Goal: Complete application form: Complete application form

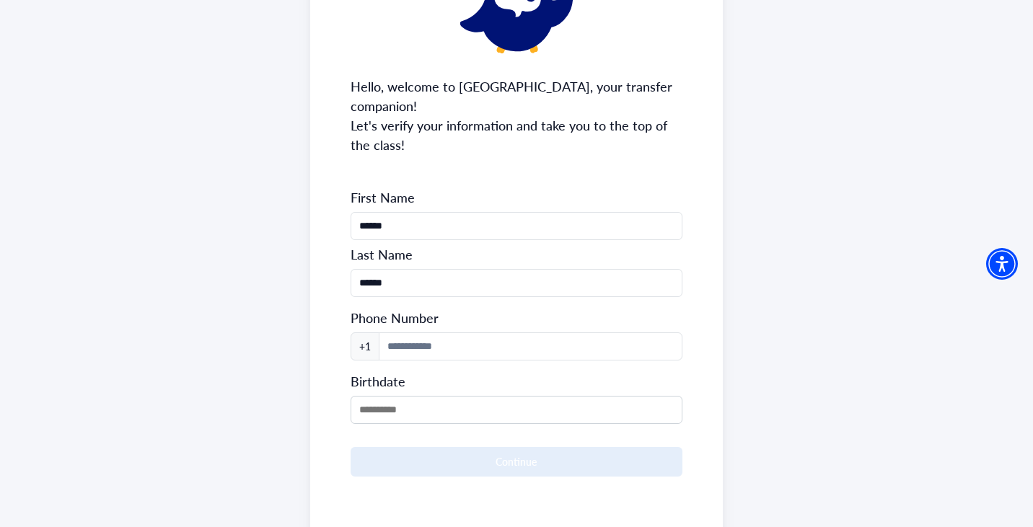
scroll to position [144, 0]
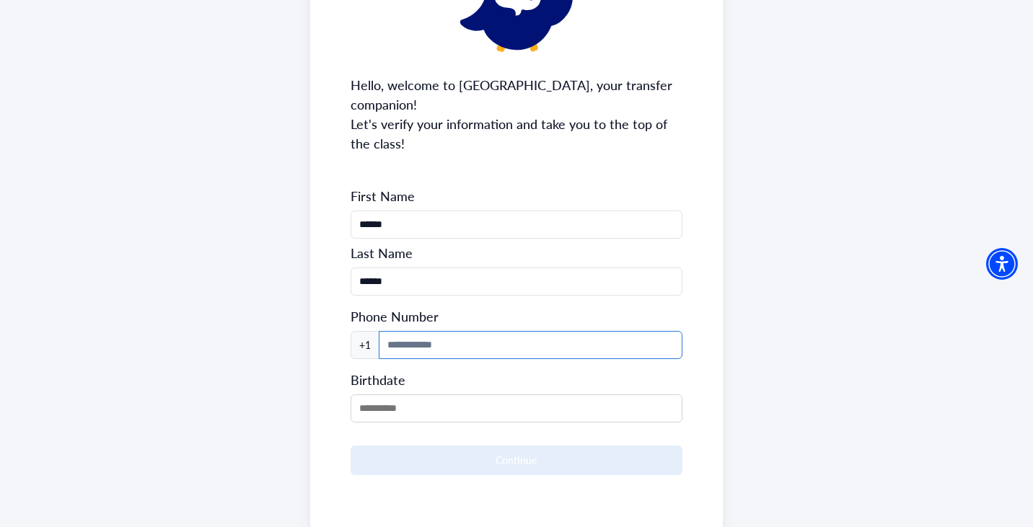
click at [425, 331] on input at bounding box center [531, 345] width 304 height 28
type input "**********"
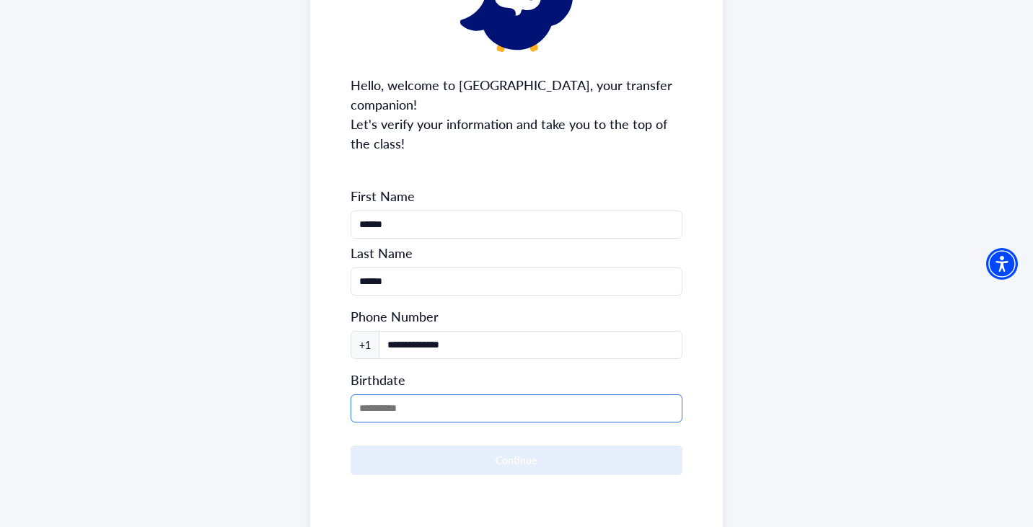
click at [446, 394] on input "MM/DD/YYYY" at bounding box center [516, 408] width 332 height 28
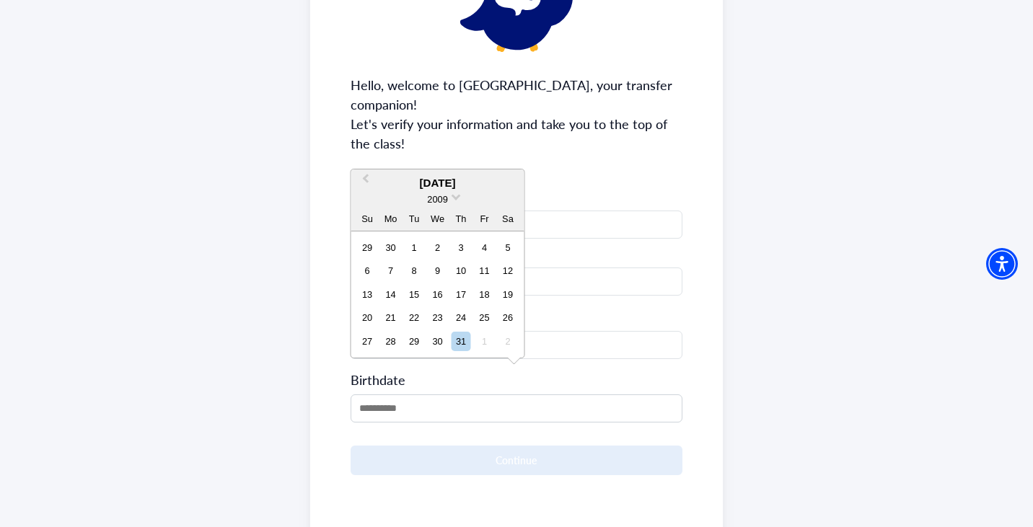
click at [456, 200] on div "2009" at bounding box center [437, 199] width 173 height 15
click at [454, 194] on span at bounding box center [455, 195] width 9 height 9
click at [454, 229] on div "2007" at bounding box center [437, 228] width 85 height 14
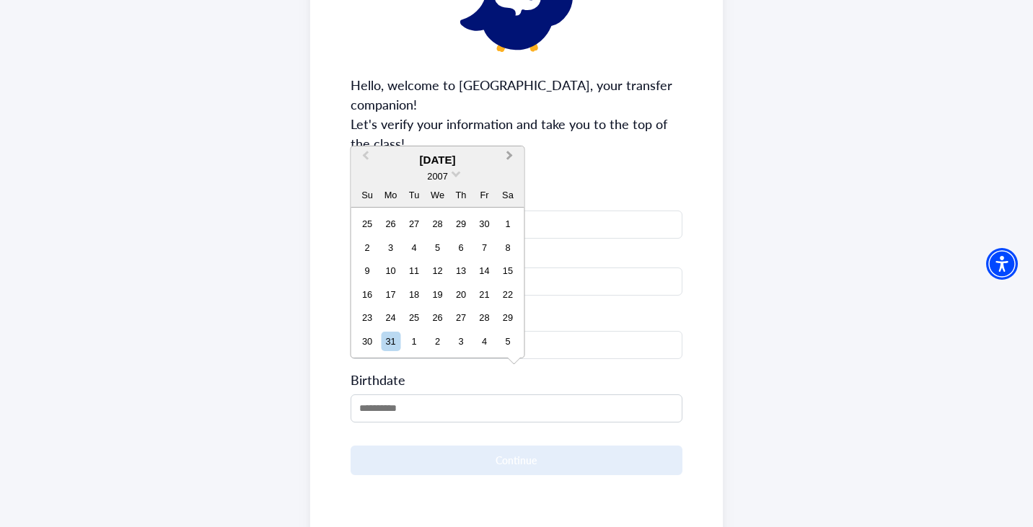
click at [513, 161] on button "Next Month" at bounding box center [511, 159] width 23 height 23
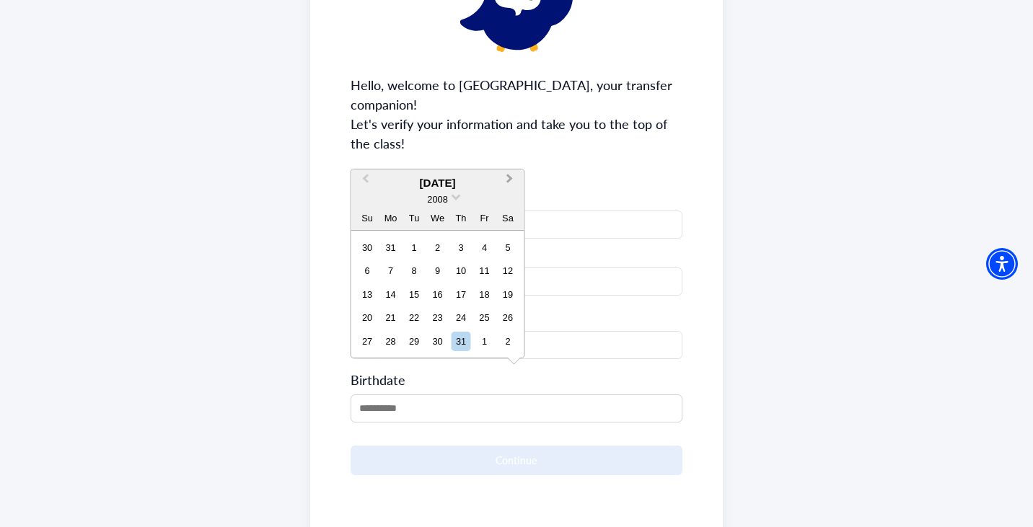
click at [513, 161] on div "**********" at bounding box center [516, 243] width 413 height 594
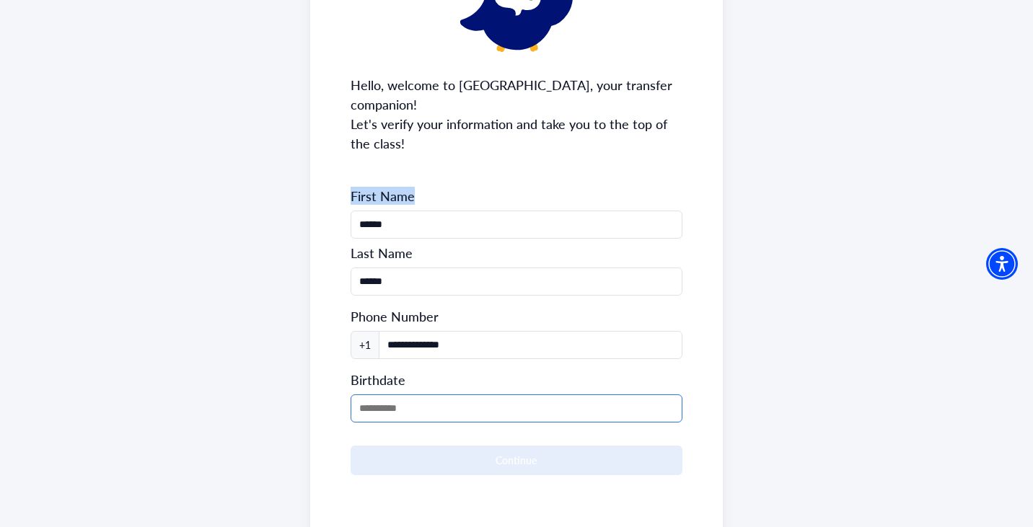
click at [397, 397] on input "MM/DD/YYYY" at bounding box center [516, 408] width 332 height 28
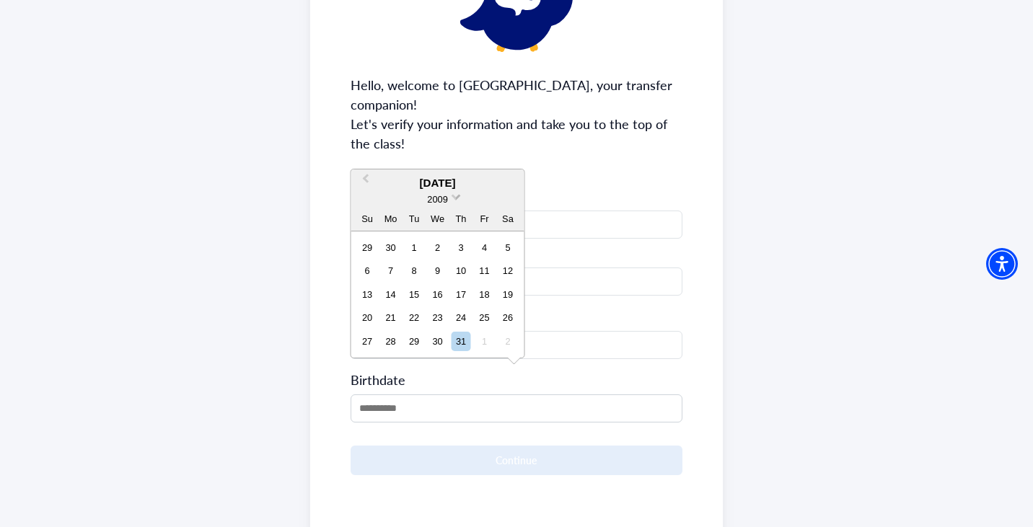
click at [457, 195] on span at bounding box center [455, 195] width 9 height 9
click at [444, 228] on div "2007" at bounding box center [437, 228] width 85 height 14
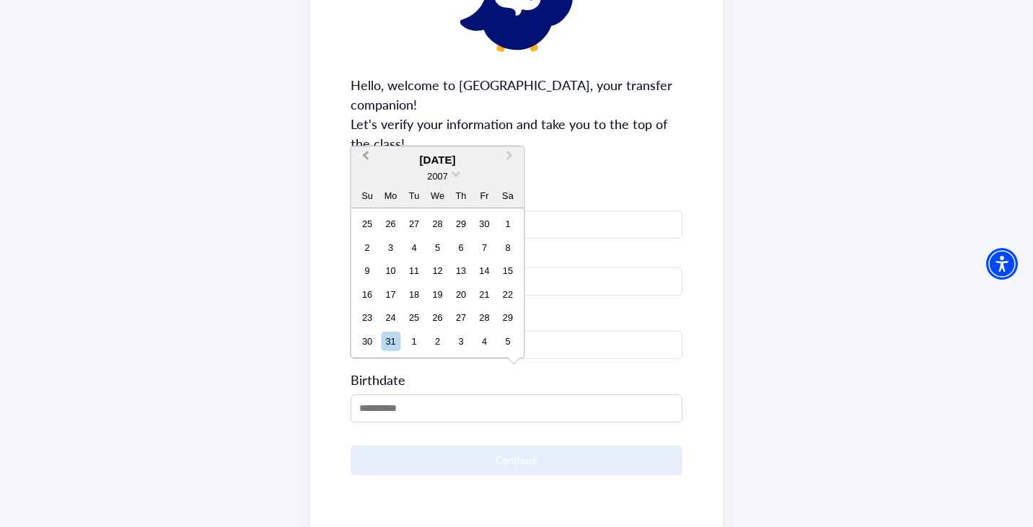
click at [372, 158] on button "Previous Month" at bounding box center [364, 159] width 23 height 23
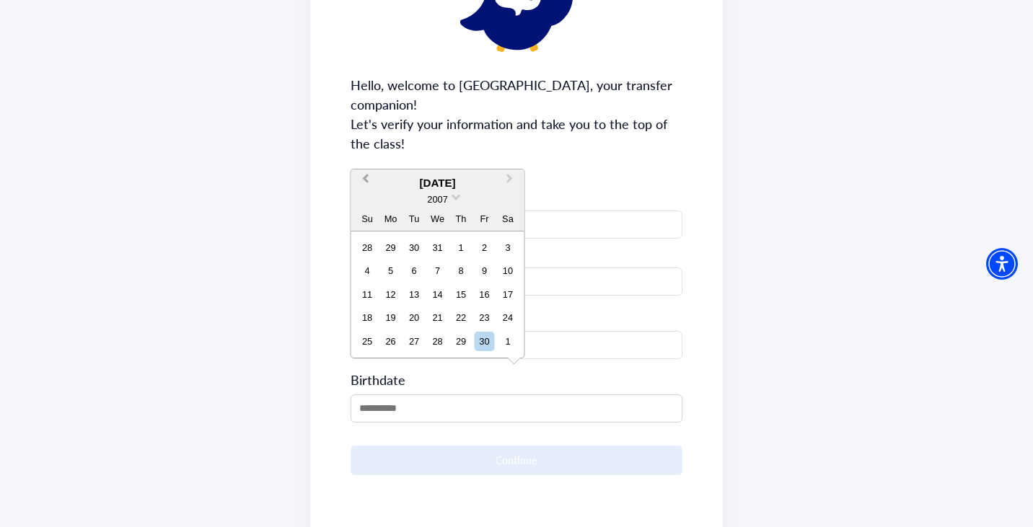
click at [371, 180] on button "Previous Month" at bounding box center [364, 182] width 23 height 23
click at [366, 182] on span "Previous Month" at bounding box center [366, 182] width 0 height 22
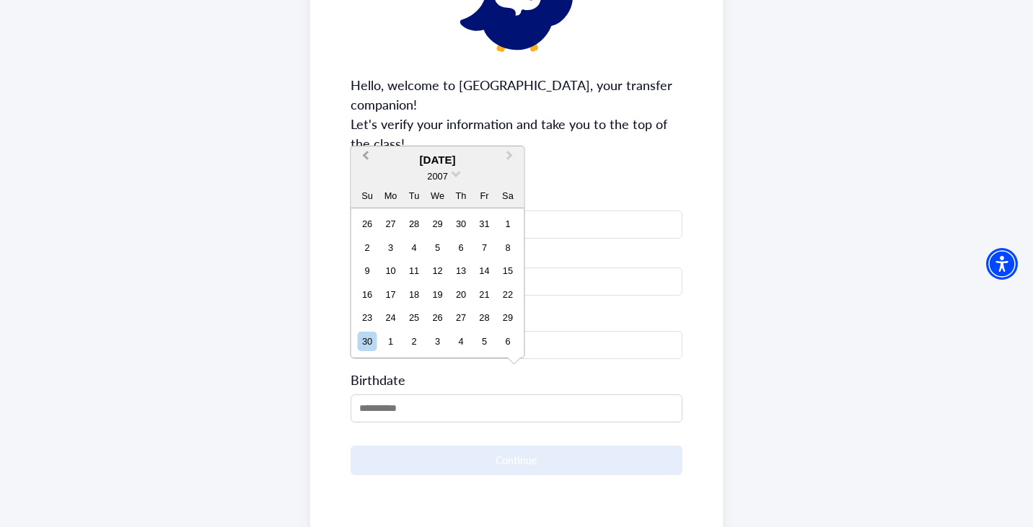
click at [368, 182] on div "2007" at bounding box center [437, 176] width 173 height 15
click at [371, 159] on button "Previous Month" at bounding box center [364, 159] width 23 height 23
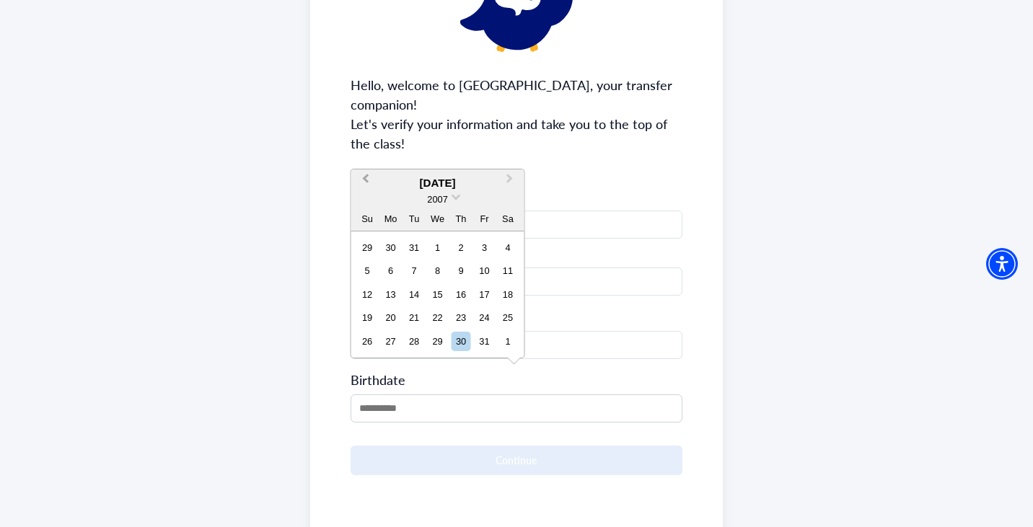
click at [366, 178] on span "Previous Month" at bounding box center [366, 182] width 0 height 22
click at [392, 314] on div "23" at bounding box center [390, 317] width 19 height 19
type input "**********"
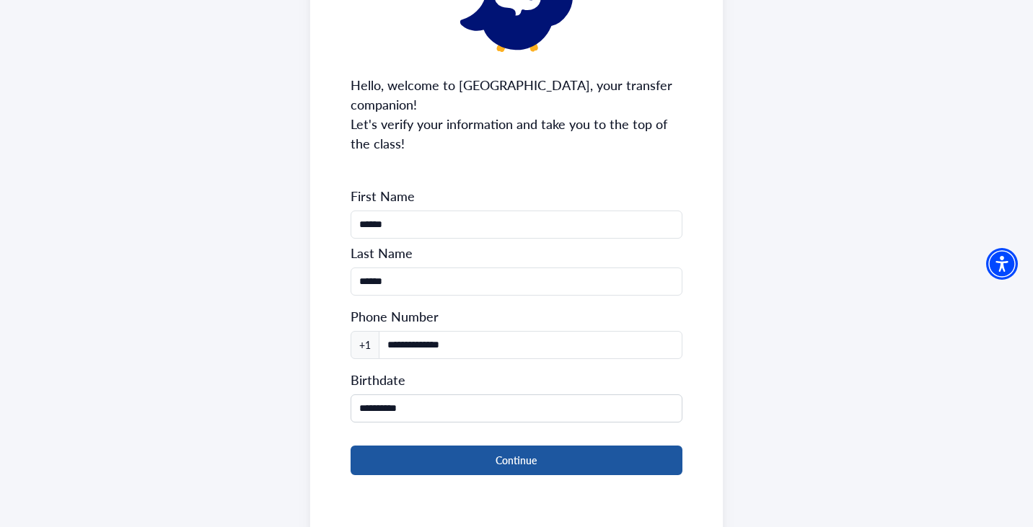
click at [511, 448] on button "Continue" at bounding box center [516, 461] width 332 height 30
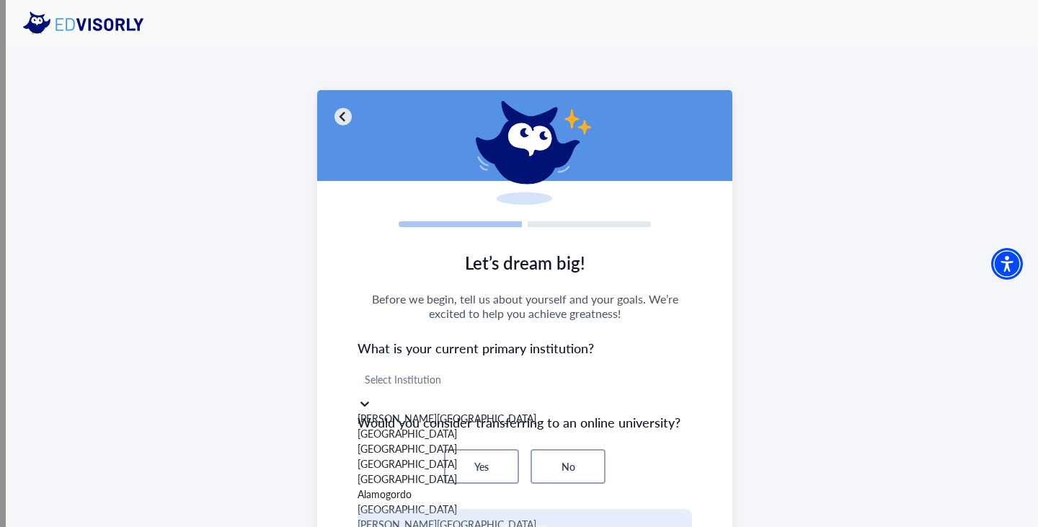
scroll to position [24, 0]
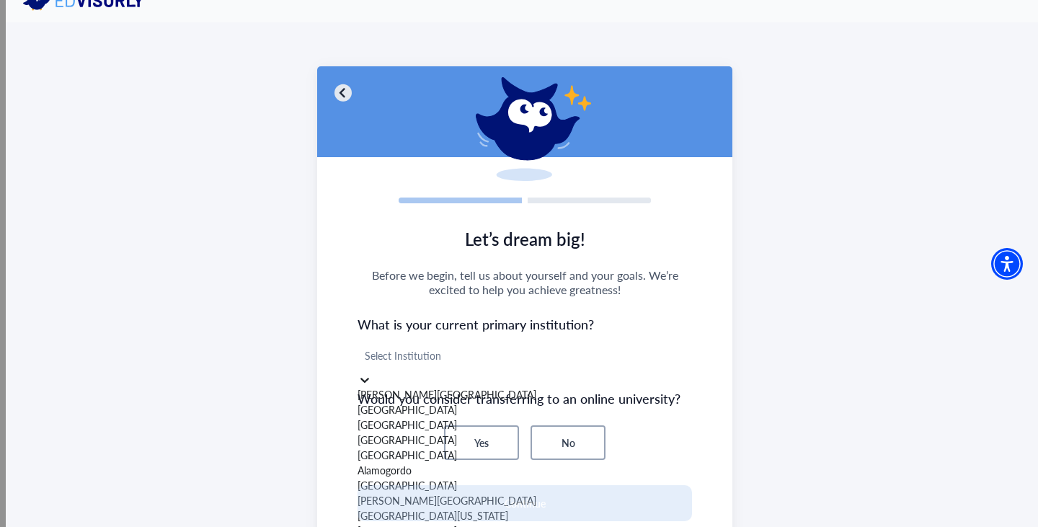
click at [525, 361] on div at bounding box center [525, 356] width 320 height 18
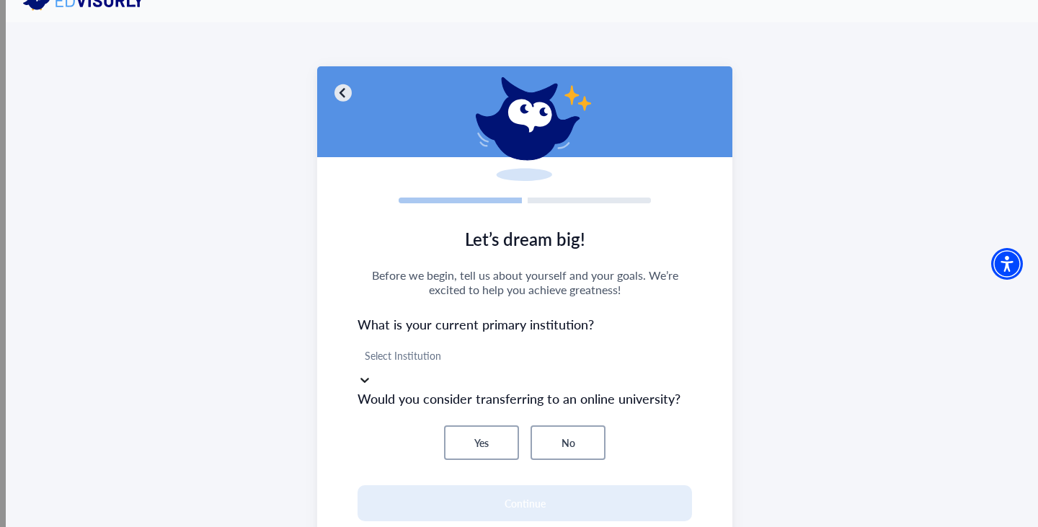
click at [517, 350] on div at bounding box center [525, 356] width 320 height 18
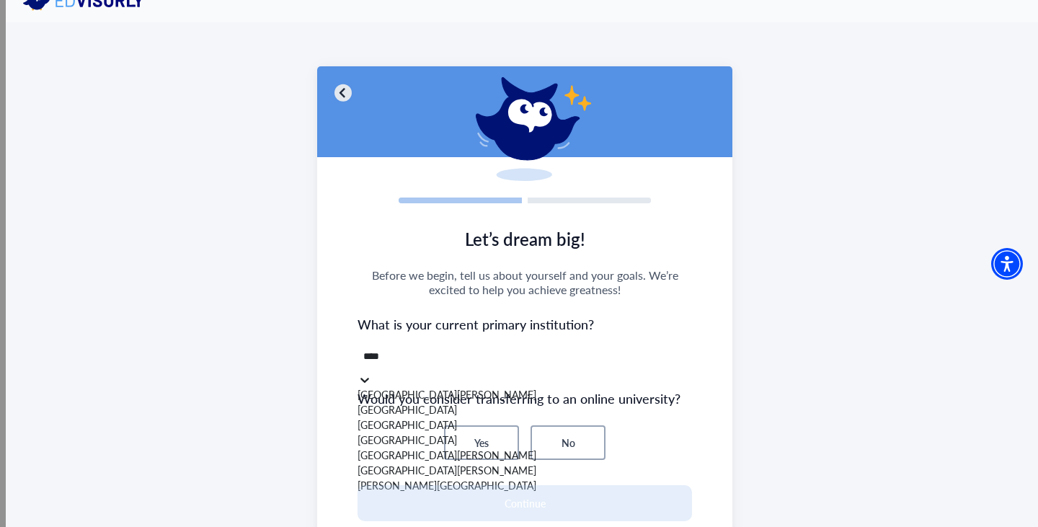
type input "*****"
click at [495, 417] on div "[GEOGRAPHIC_DATA]" at bounding box center [525, 409] width 335 height 15
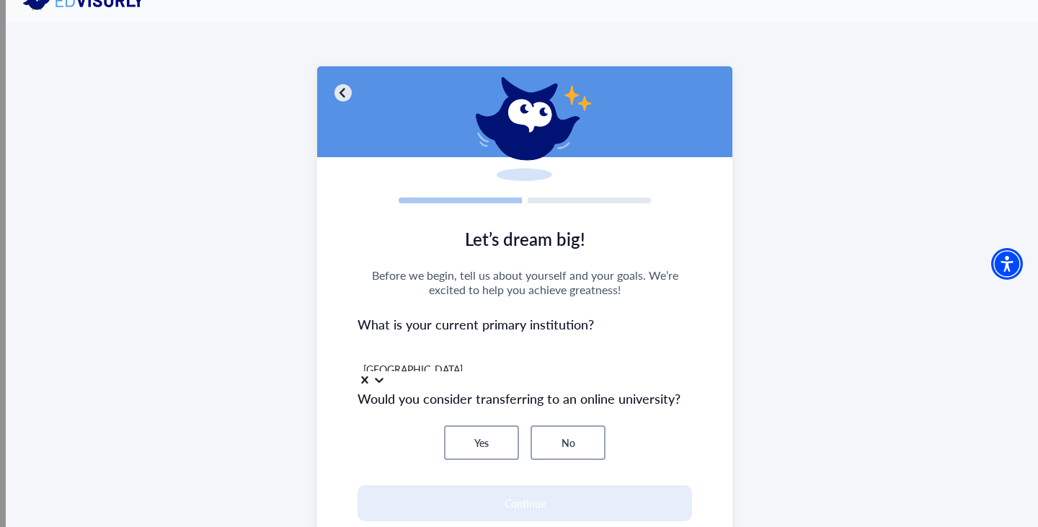
scroll to position [96, 0]
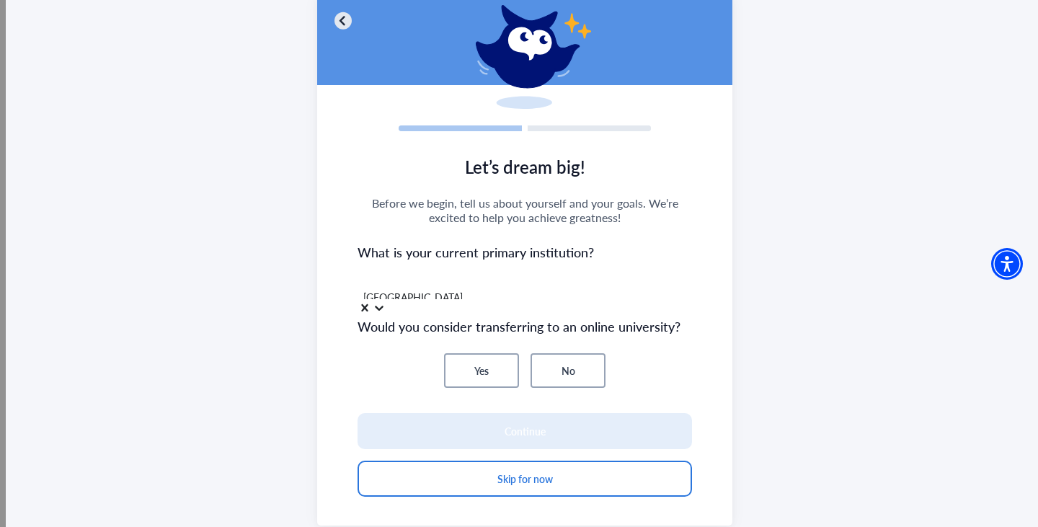
click at [544, 376] on button "No" at bounding box center [568, 370] width 75 height 35
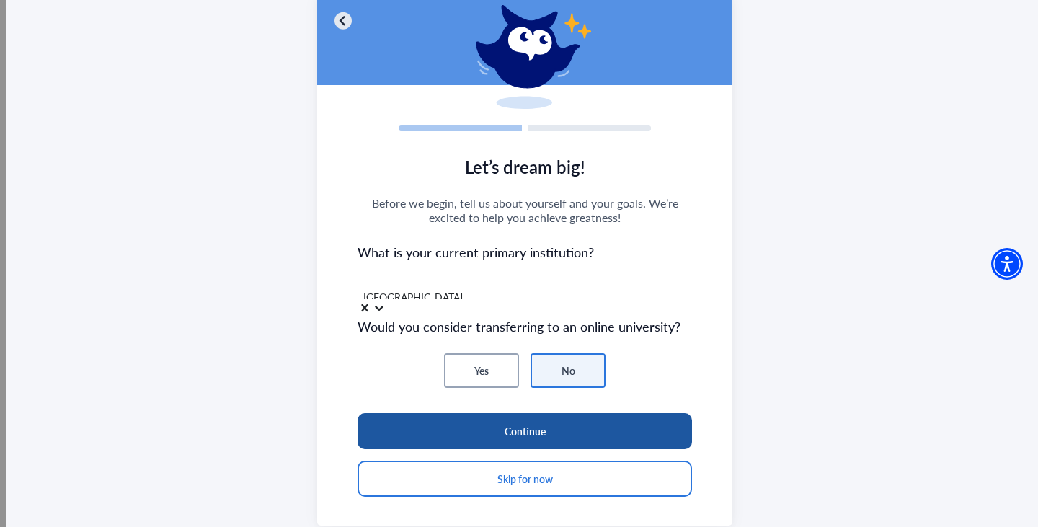
click at [558, 424] on button "Continue" at bounding box center [525, 431] width 335 height 36
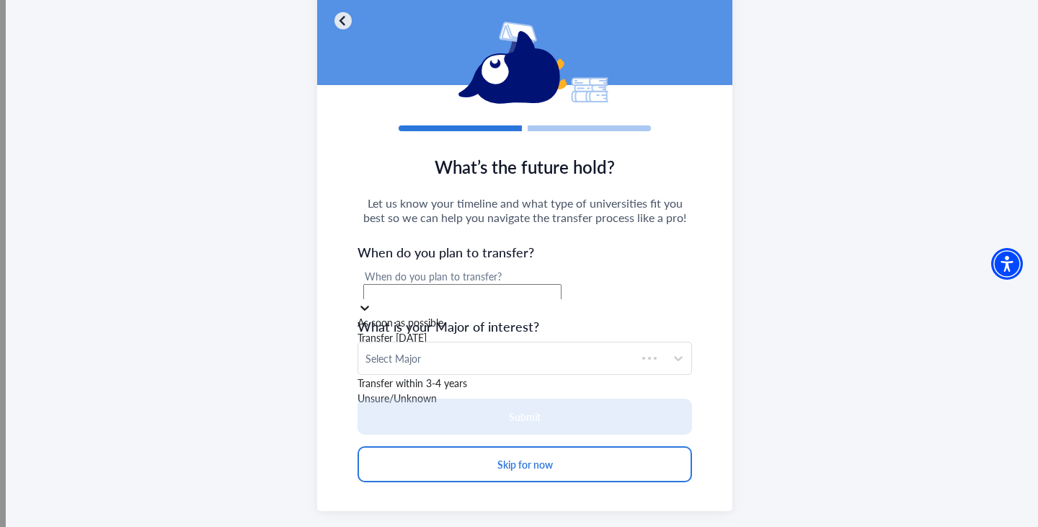
click at [540, 279] on div "When do you plan to transfer?" at bounding box center [525, 276] width 320 height 15
click at [492, 376] on div "Transfer [DATE]" at bounding box center [525, 368] width 335 height 15
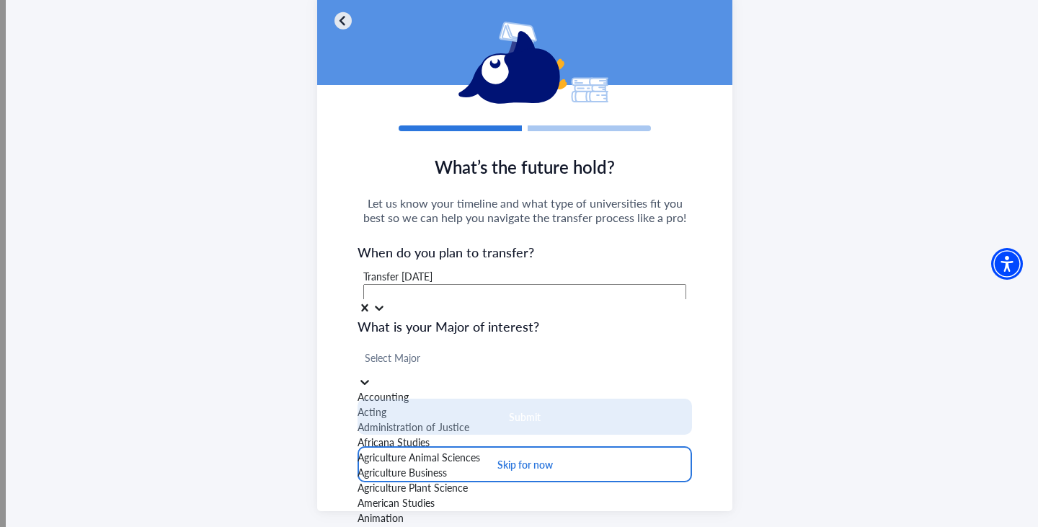
click at [489, 365] on div at bounding box center [525, 358] width 320 height 18
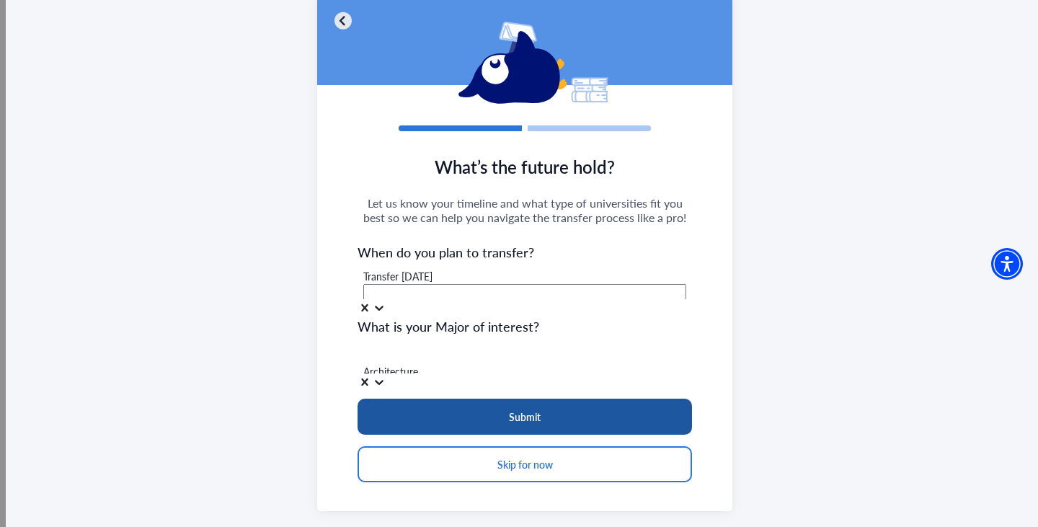
click at [506, 423] on button "Submit" at bounding box center [525, 417] width 335 height 36
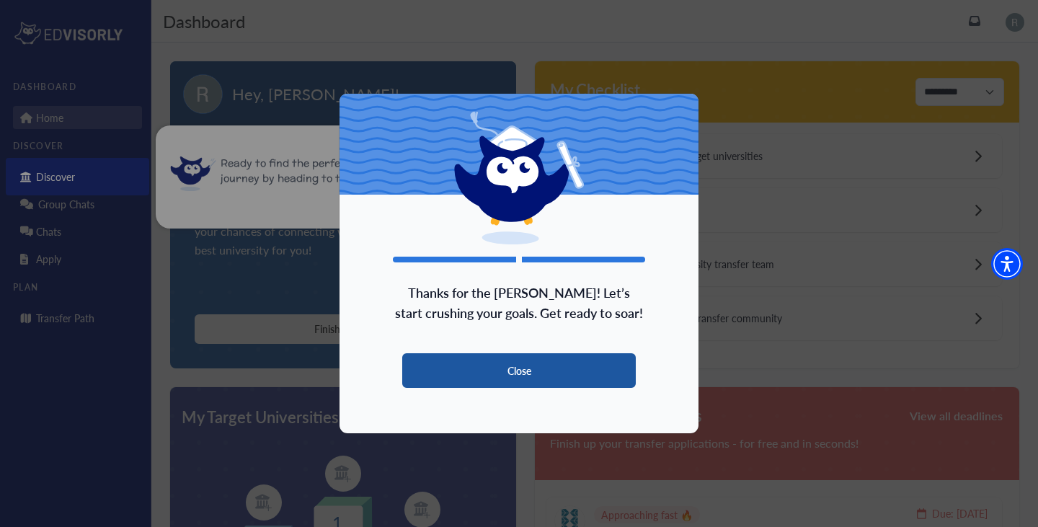
click at [547, 368] on button "Close" at bounding box center [519, 370] width 234 height 35
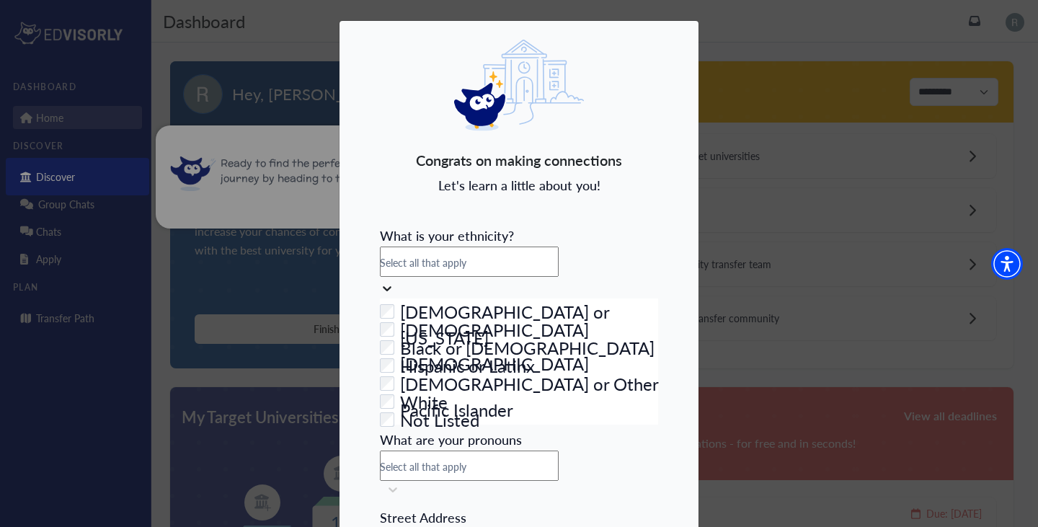
click at [467, 268] on span "Select all that apply" at bounding box center [423, 262] width 87 height 14
click at [494, 371] on div "Hispanic or Latinx" at bounding box center [519, 362] width 278 height 18
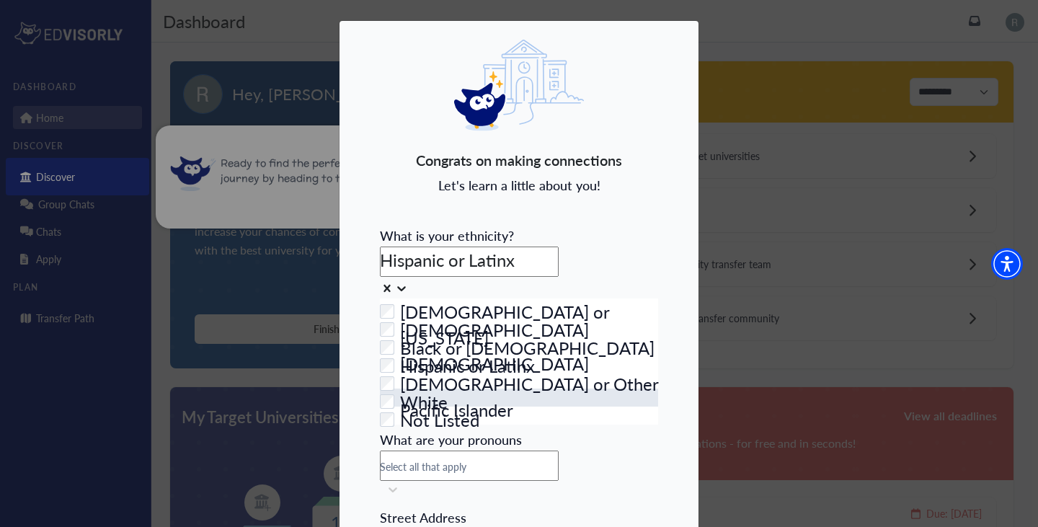
click at [446, 407] on div "Checkbox field White" at bounding box center [519, 398] width 278 height 18
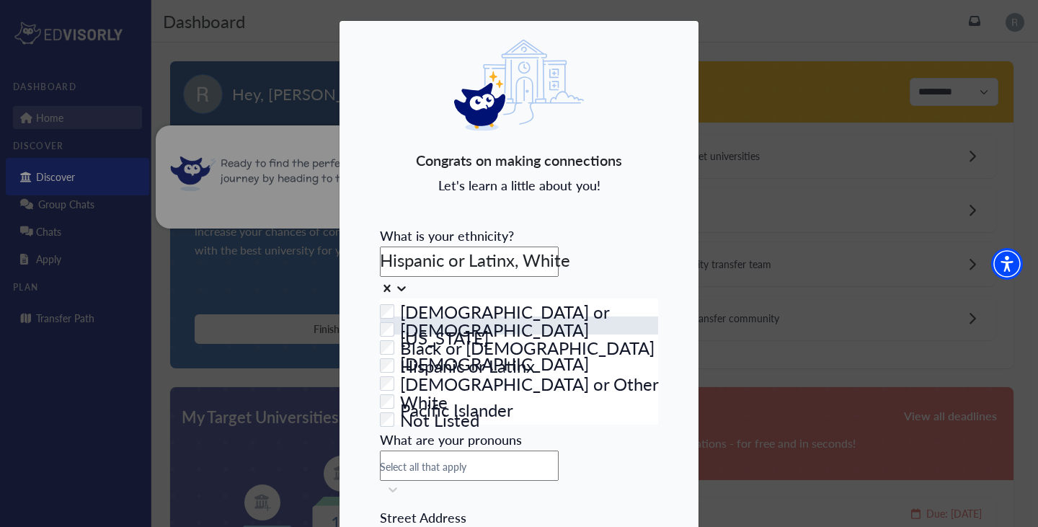
click at [466, 317] on div "Checkbox field Asian" at bounding box center [519, 326] width 278 height 18
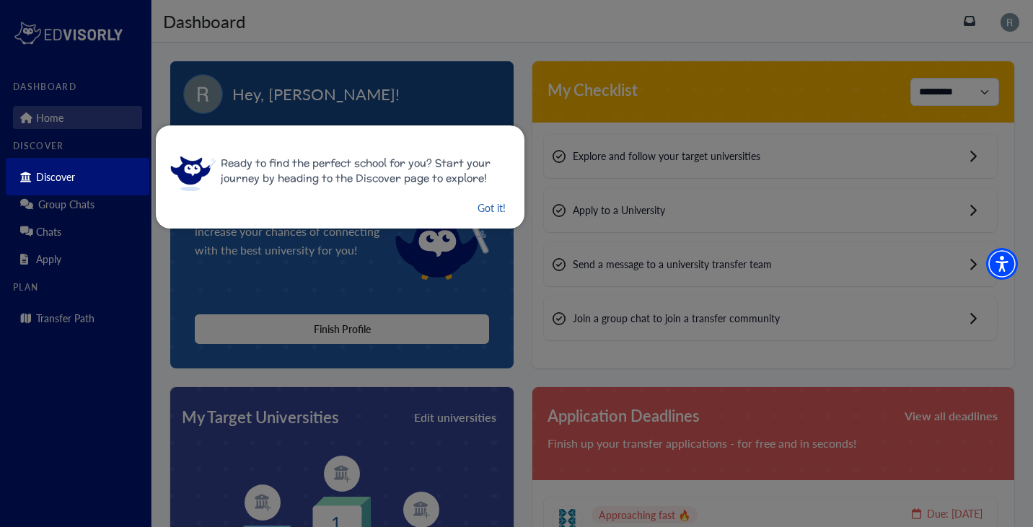
click at [476, 208] on button "Got it!" at bounding box center [491, 208] width 31 height 18
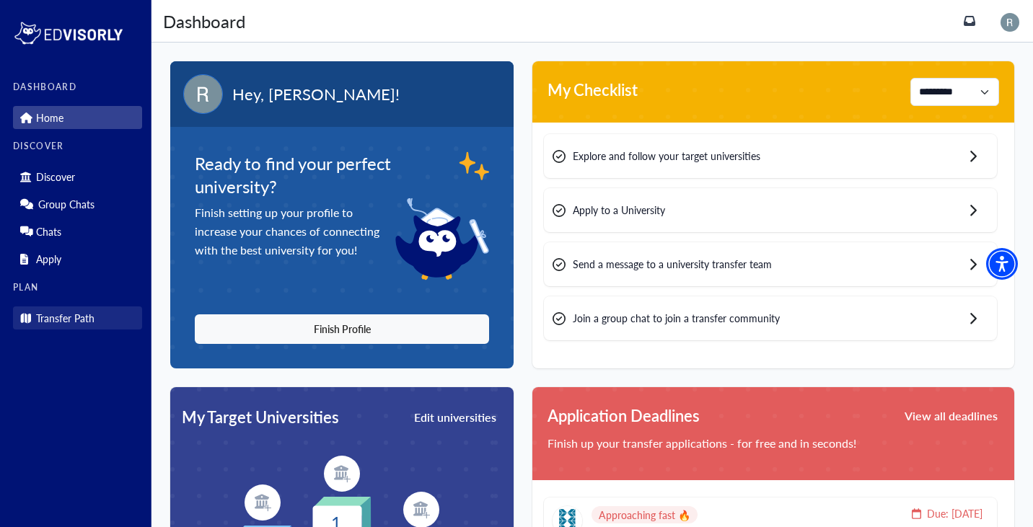
click at [69, 329] on link "Transfer Path" at bounding box center [77, 317] width 129 height 23
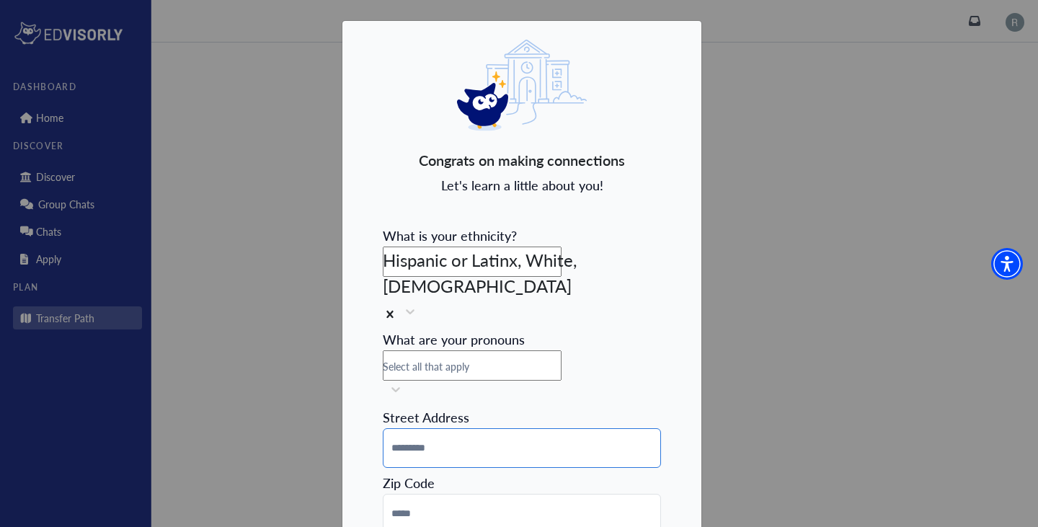
click at [505, 428] on input at bounding box center [522, 448] width 278 height 40
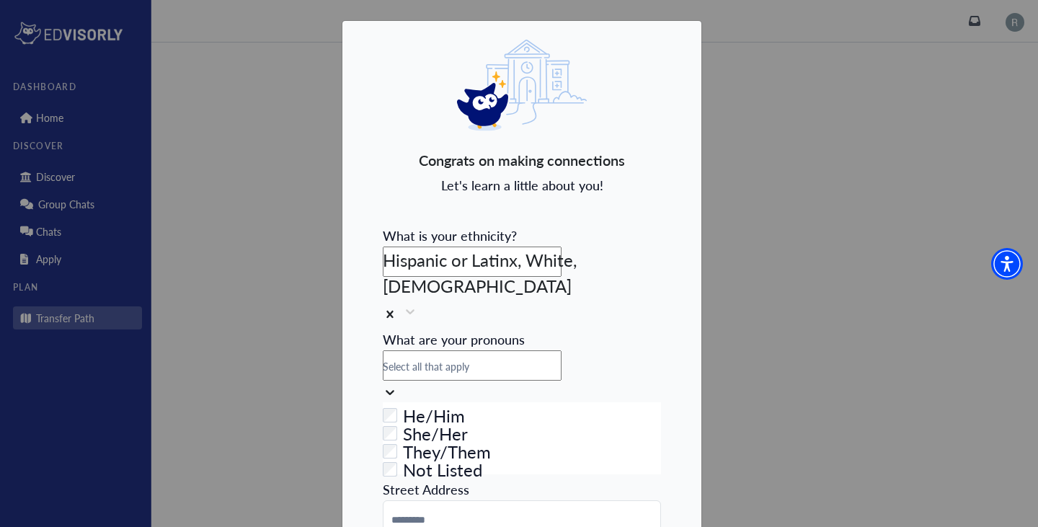
click at [483, 350] on div "Select all that apply" at bounding box center [522, 363] width 278 height 26
click at [440, 402] on label "He/Him" at bounding box center [434, 411] width 62 height 18
click at [679, 332] on div "Congrats on making connections Let's learn a little about you! What is your eth…" at bounding box center [522, 389] width 361 height 739
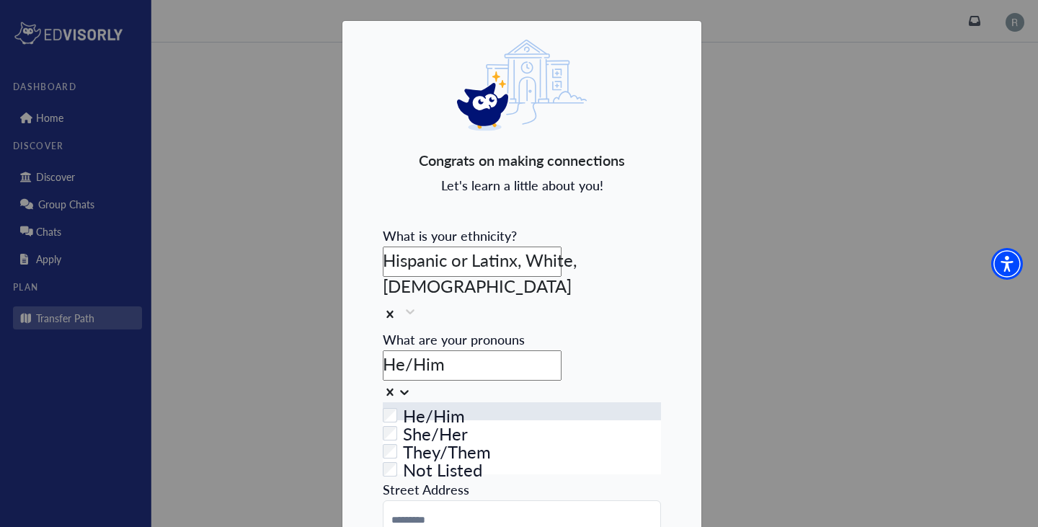
click at [485, 402] on div "Checkbox field He/Him" at bounding box center [522, 411] width 278 height 18
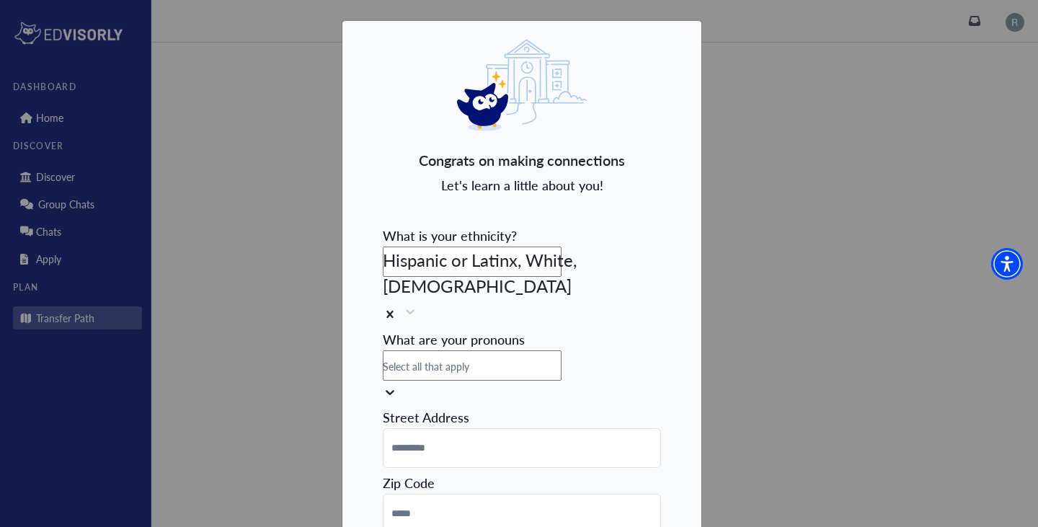
click at [469, 359] on span "Select all that apply" at bounding box center [426, 366] width 87 height 14
drag, startPoint x: 488, startPoint y: 335, endPoint x: 481, endPoint y: 329, distance: 9.7
click at [488, 350] on div "Select all that apply" at bounding box center [522, 363] width 278 height 26
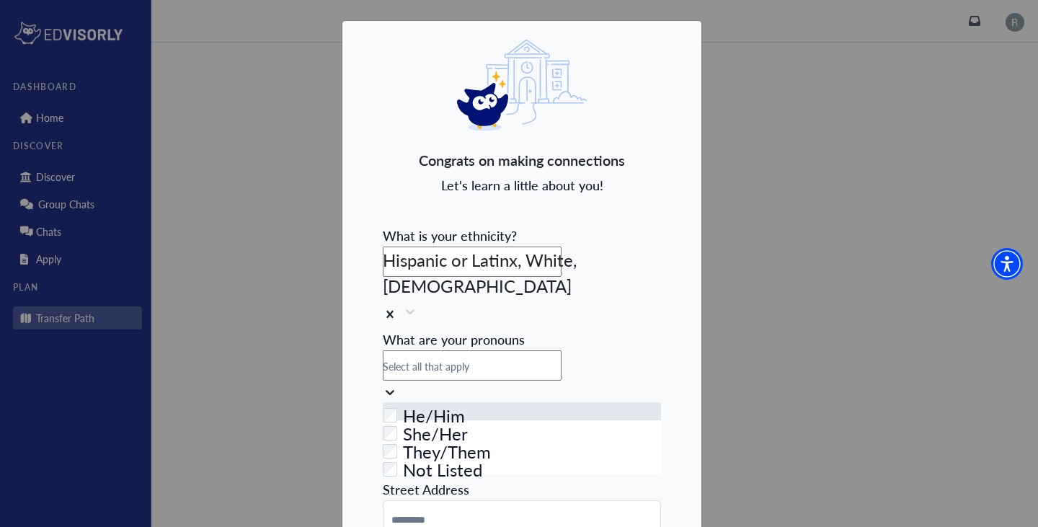
click at [444, 402] on label "He/Him" at bounding box center [434, 411] width 62 height 18
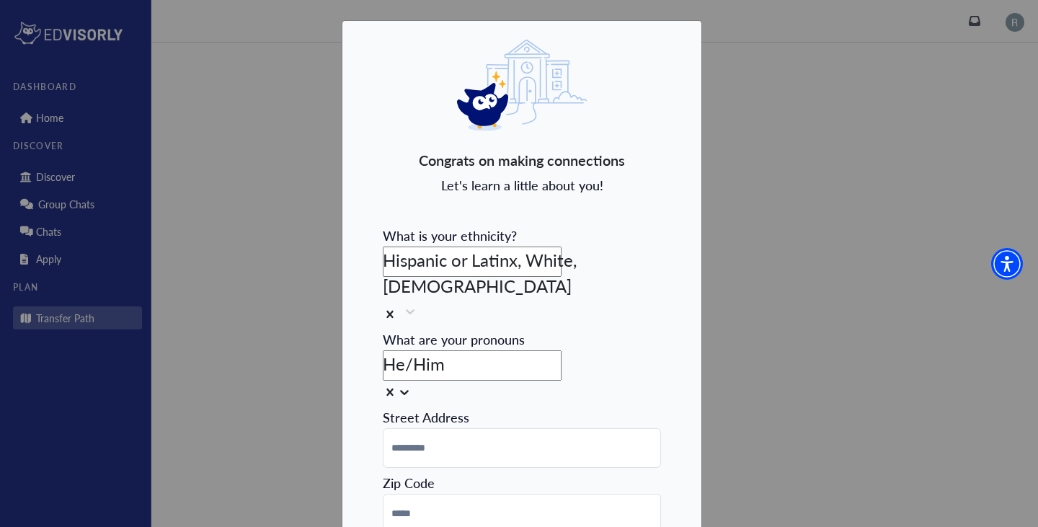
click at [412, 385] on icon at bounding box center [404, 392] width 14 height 14
click at [558, 428] on input at bounding box center [522, 448] width 278 height 40
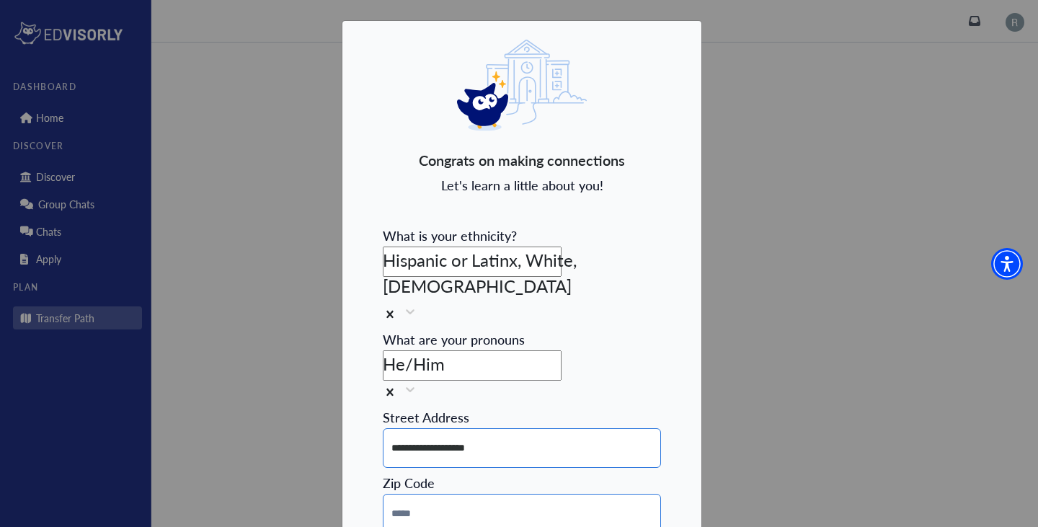
type input "**********"
click at [412, 494] on input at bounding box center [522, 514] width 278 height 40
type input "*****"
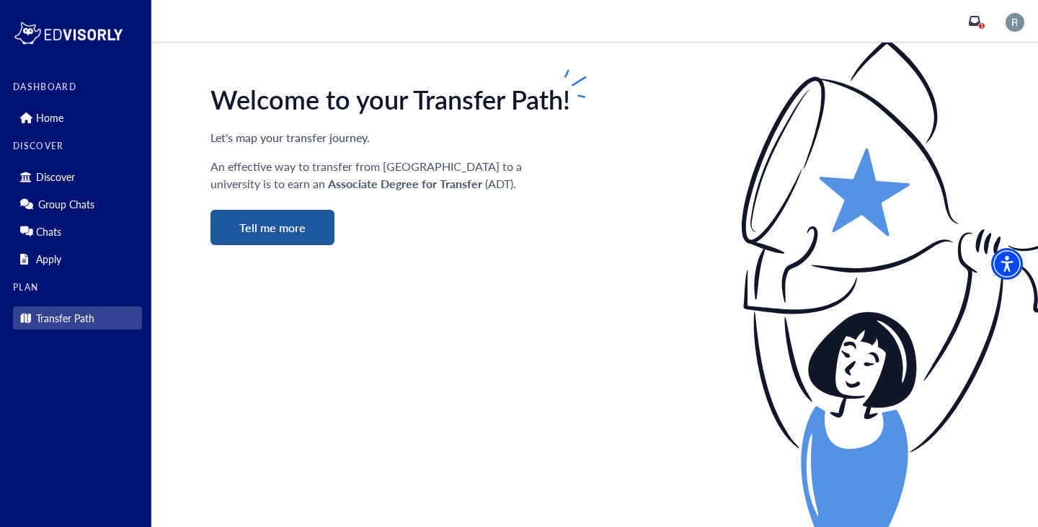
click at [275, 227] on button "Tell me more" at bounding box center [273, 227] width 124 height 35
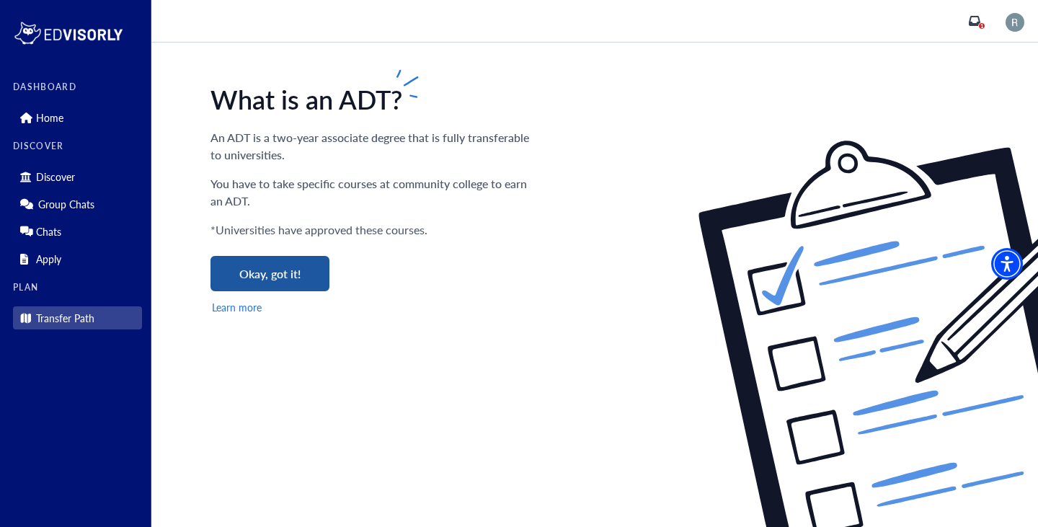
click at [308, 280] on button "Okay, got it!" at bounding box center [270, 273] width 119 height 35
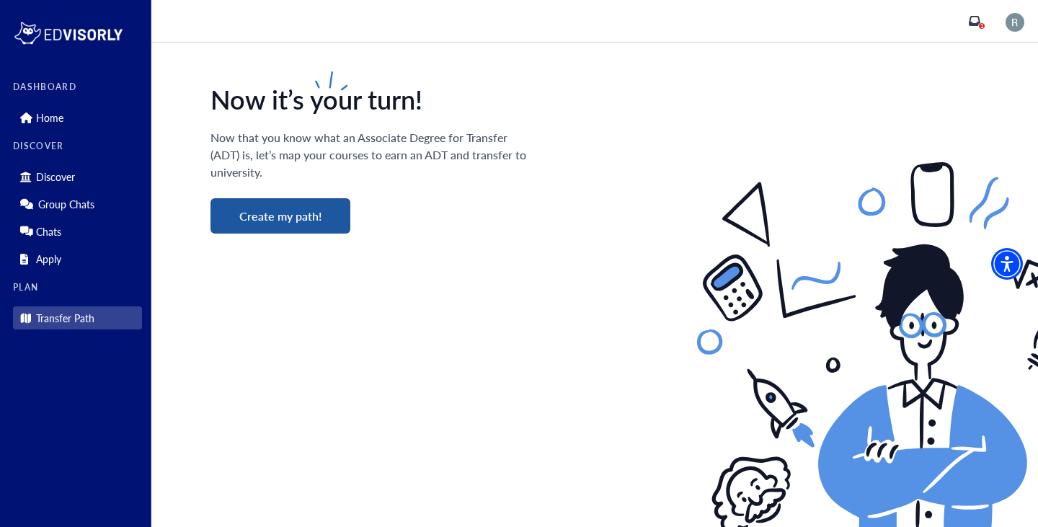
click at [322, 223] on button "Create my path!" at bounding box center [281, 215] width 140 height 35
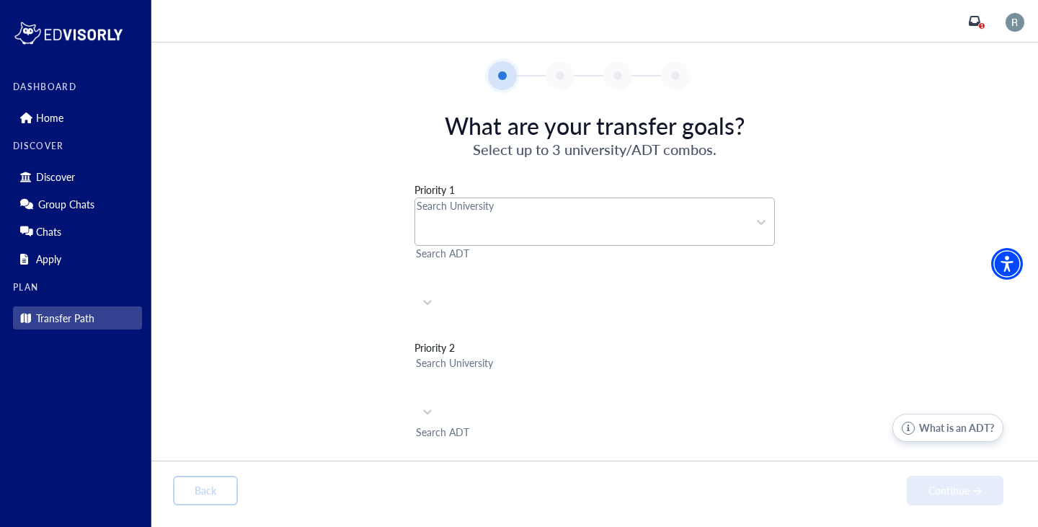
click at [421, 216] on div at bounding box center [419, 229] width 4 height 29
click at [482, 193] on span "Priority 1" at bounding box center [595, 189] width 361 height 15
click at [421, 217] on div at bounding box center [419, 229] width 4 height 29
click at [420, 214] on div at bounding box center [418, 228] width 4 height 29
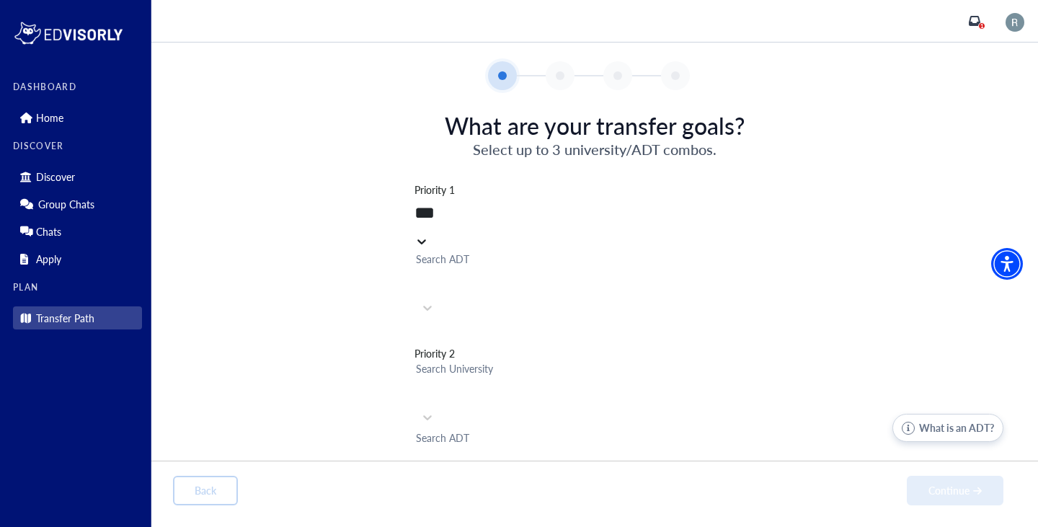
type input "***"
click at [870, 315] on div "Priority 1 Search University Search ADT Priority 2 Search University Search ADT…" at bounding box center [595, 419] width 844 height 521
